Goal: Information Seeking & Learning: Understand process/instructions

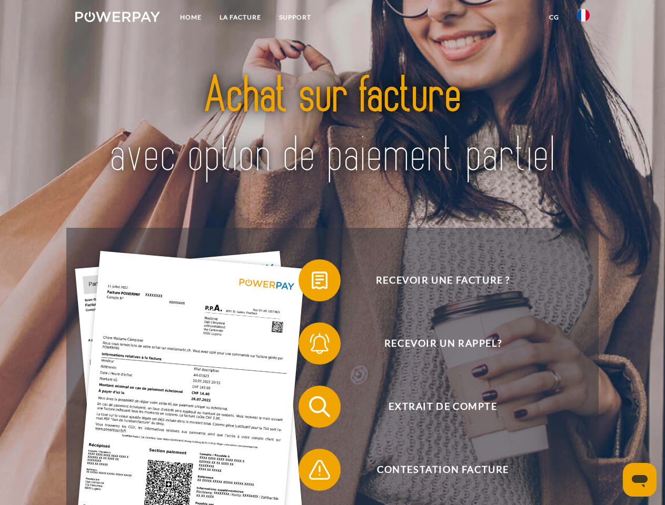
click at [117, 18] on img at bounding box center [117, 17] width 85 height 11
click at [583, 18] on img at bounding box center [583, 15] width 13 height 13
click at [554, 17] on link "CG" at bounding box center [554, 17] width 28 height 19
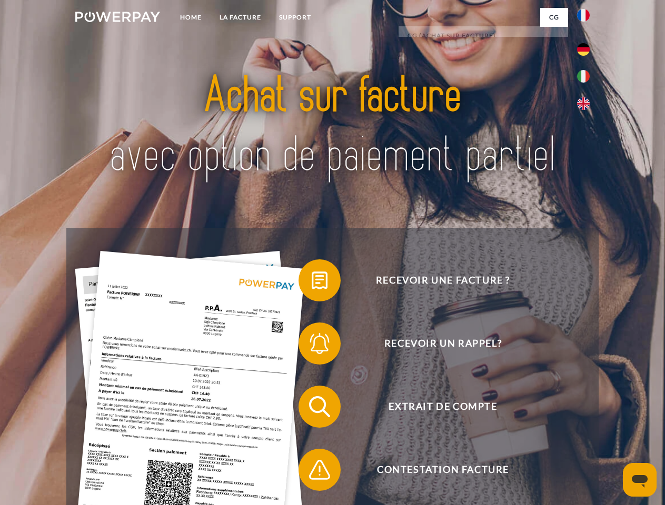
click at [312, 283] on span at bounding box center [303, 280] width 53 height 53
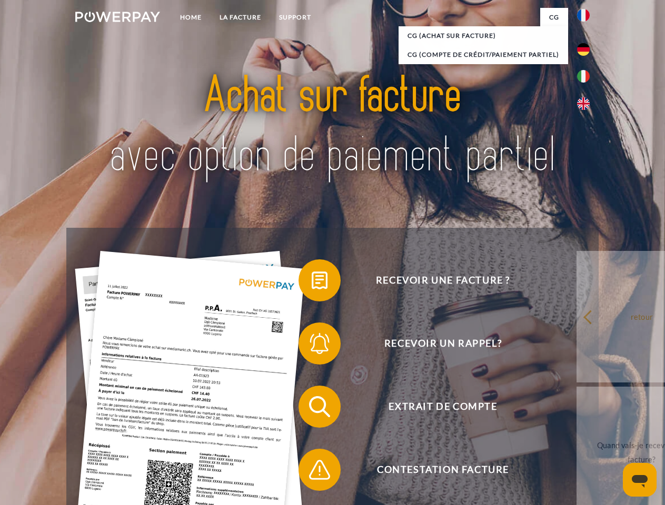
click at [312, 346] on span at bounding box center [303, 343] width 53 height 53
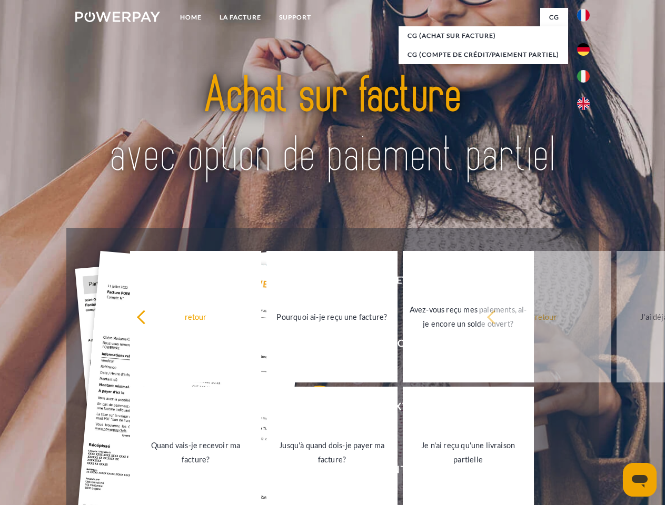
click at [312, 409] on link "Jusqu'à quand dois-je payer ma facture?" at bounding box center [331, 453] width 131 height 132
click at [312, 472] on span at bounding box center [303, 470] width 53 height 53
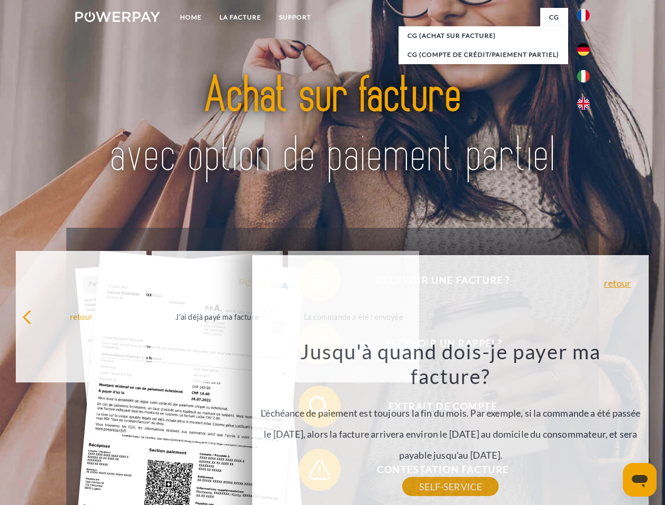
click at [639, 480] on icon "Ouvrir la fenêtre de messagerie" at bounding box center [639, 481] width 16 height 13
